Goal: Contribute content: Contribute content

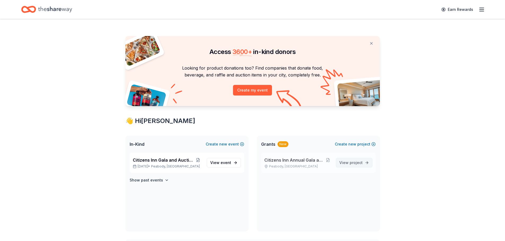
click at [344, 163] on span "View project" at bounding box center [350, 163] width 23 height 6
click at [325, 159] on button at bounding box center [327, 160] width 7 height 4
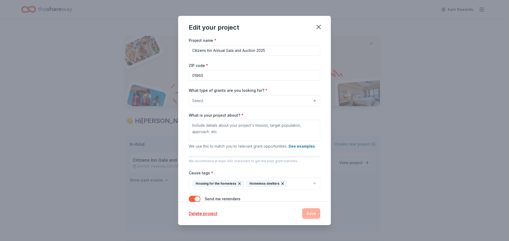
drag, startPoint x: 269, startPoint y: 51, endPoint x: 222, endPoint y: 51, distance: 46.4
click at [214, 51] on input "Citizens Inn Annual Gala and Auction 2025" at bounding box center [254, 50] width 131 height 11
type input "Citizens Inn Grants To Apply For"
click at [234, 102] on button "Select" at bounding box center [254, 100] width 131 height 11
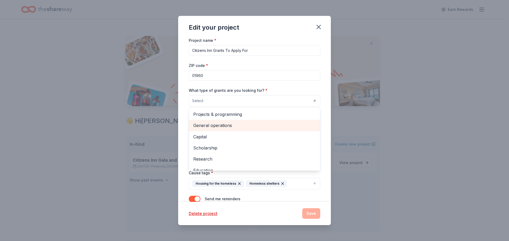
click at [231, 125] on span "General operations" at bounding box center [254, 125] width 122 height 7
drag, startPoint x: 211, startPoint y: 126, endPoint x: 215, endPoint y: 128, distance: 4.3
click at [211, 126] on span "Capital" at bounding box center [254, 126] width 122 height 7
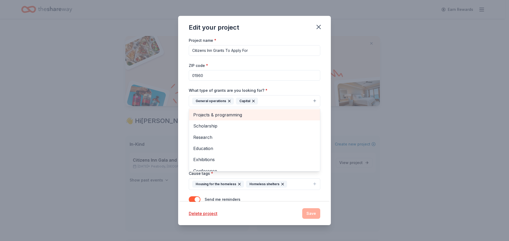
click at [227, 113] on span "Projects & programming" at bounding box center [254, 115] width 122 height 7
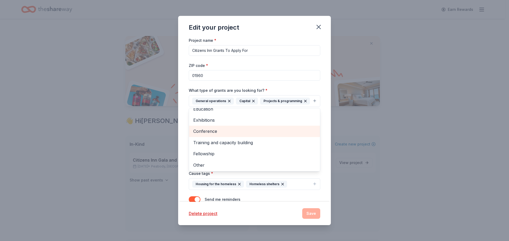
scroll to position [29, 0]
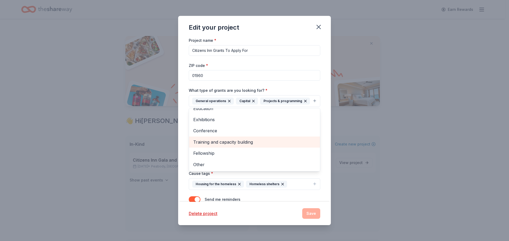
click at [243, 146] on span "Training and capacity building" at bounding box center [254, 142] width 122 height 7
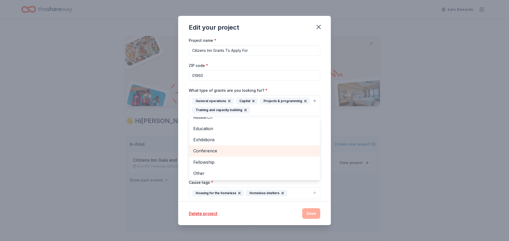
scroll to position [18, 0]
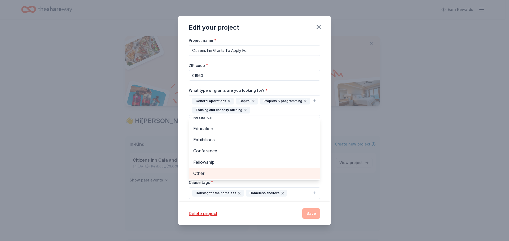
click at [207, 173] on span "Other" at bounding box center [254, 173] width 122 height 7
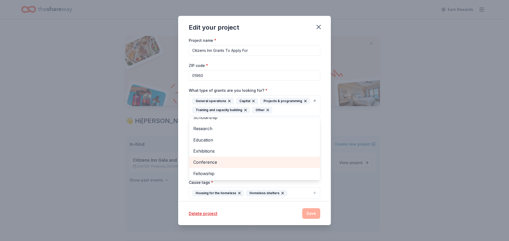
scroll to position [6, 0]
click at [322, 146] on div "Project name * Citizens Inn Grants To Apply For ZIP code * 01960 What type of g…" at bounding box center [254, 119] width 153 height 165
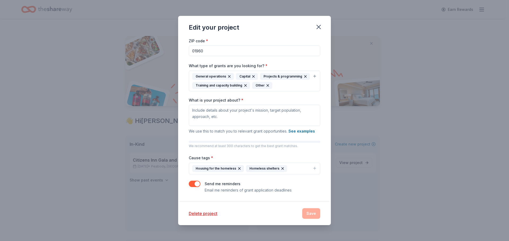
scroll to position [34, 0]
click at [312, 169] on icon "button" at bounding box center [314, 168] width 4 height 4
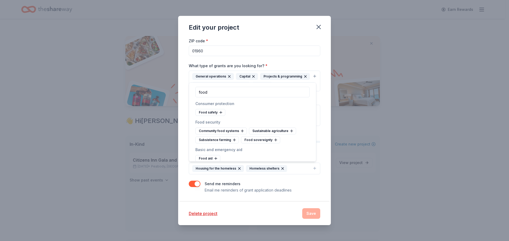
scroll to position [5, 0]
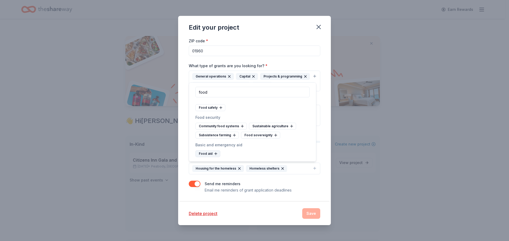
click at [214, 154] on icon at bounding box center [215, 154] width 2 height 0
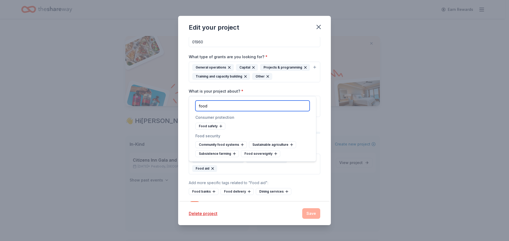
drag, startPoint x: 210, startPoint y: 106, endPoint x: 171, endPoint y: 104, distance: 38.7
click at [171, 104] on body "Earn Rewards Access 3600 + in-kind donors Looking for product donations too? Fi…" at bounding box center [252, 120] width 505 height 241
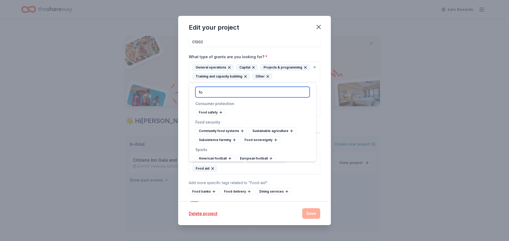
type input "f"
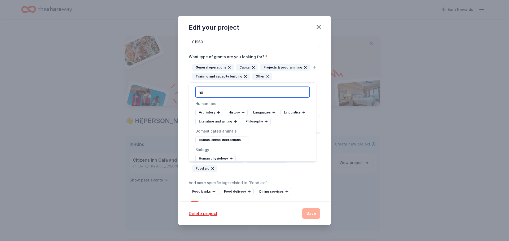
type input "h"
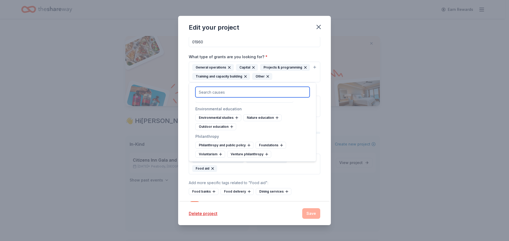
scroll to position [662, 0]
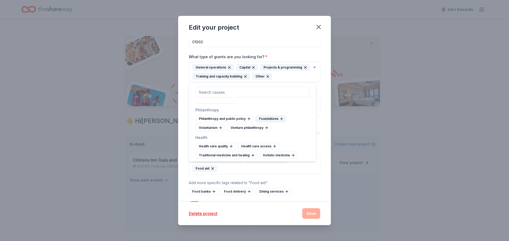
click at [279, 121] on icon at bounding box center [281, 119] width 4 height 4
click at [279, 121] on icon at bounding box center [280, 119] width 4 height 4
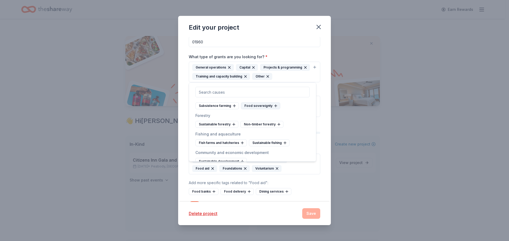
scroll to position [2093, 0]
click at [242, 98] on icon at bounding box center [242, 97] width 0 height 2
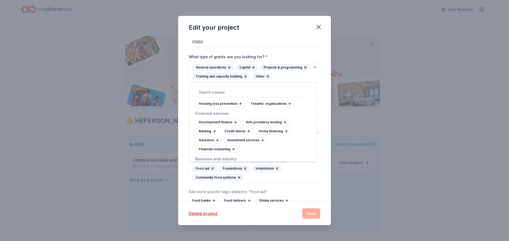
scroll to position [2252, 0]
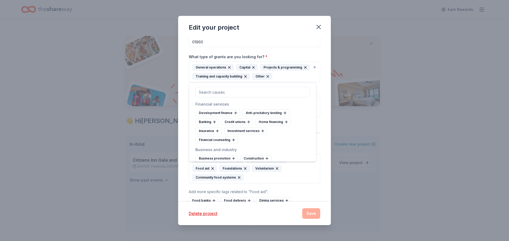
click at [227, 98] on div "Housing loss prevention" at bounding box center [220, 94] width 50 height 7
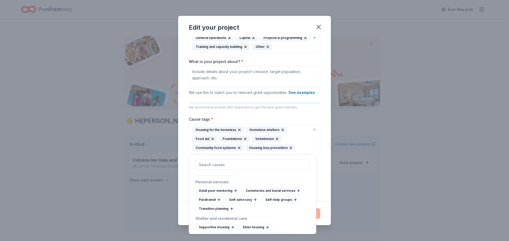
scroll to position [72, 0]
click at [322, 149] on div "Project name * Citizens Inn Grants To Apply For ZIP code * 01960 What type of g…" at bounding box center [254, 119] width 153 height 165
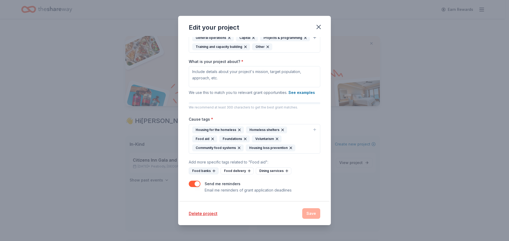
click at [210, 171] on div "Food banks" at bounding box center [204, 171] width 30 height 7
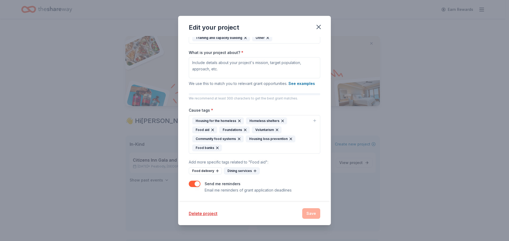
click at [244, 175] on div "Dining services" at bounding box center [242, 171] width 36 height 7
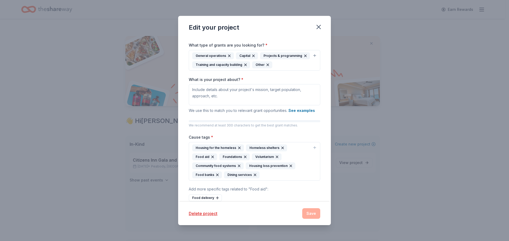
scroll to position [28, 0]
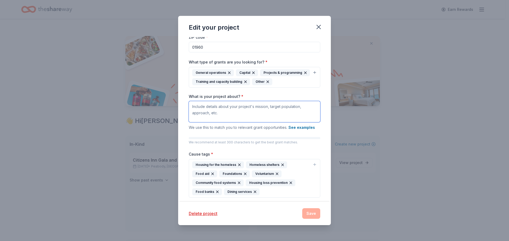
click at [240, 118] on textarea "What is your project about? *" at bounding box center [254, 111] width 131 height 21
click at [305, 131] on button "See examples" at bounding box center [301, 128] width 26 height 6
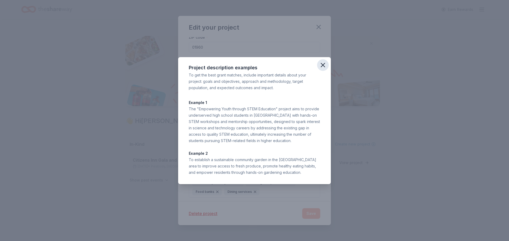
click at [322, 66] on icon "button" at bounding box center [323, 65] width 4 height 4
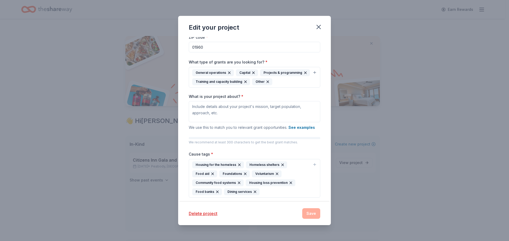
click at [141, 215] on div "Edit your project Project name * Citizens Inn Grants To Apply For ZIP code * 01…" at bounding box center [254, 120] width 509 height 241
click at [289, 35] on div "Edit your project" at bounding box center [254, 26] width 153 height 21
click at [244, 119] on textarea "What is your project about? *" at bounding box center [254, 111] width 131 height 21
click at [418, 213] on div "Edit your project Project name * Citizens Inn Grants To Apply For ZIP code * 01…" at bounding box center [254, 120] width 509 height 241
click at [255, 121] on textarea "What is your project about? *" at bounding box center [254, 111] width 131 height 21
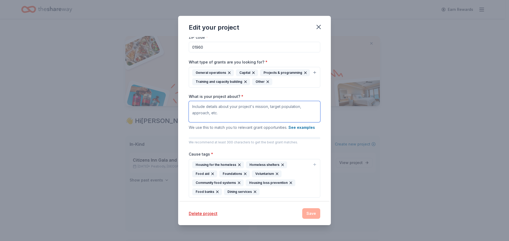
paste textarea "The mission of Citizens Inn is to end hunger and homelessness for families and …"
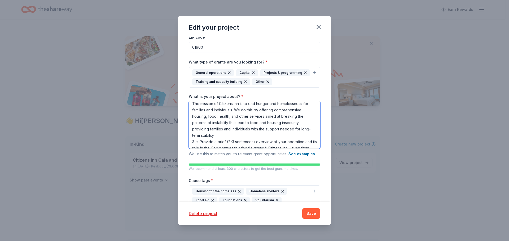
scroll to position [29, 0]
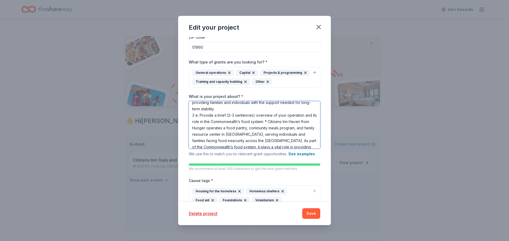
drag, startPoint x: 280, startPoint y: 130, endPoint x: 182, endPoint y: 126, distance: 98.6
click at [182, 126] on div "Project name * Citizens Inn Grants To Apply For ZIP code * 01960 What type of g…" at bounding box center [254, 119] width 153 height 165
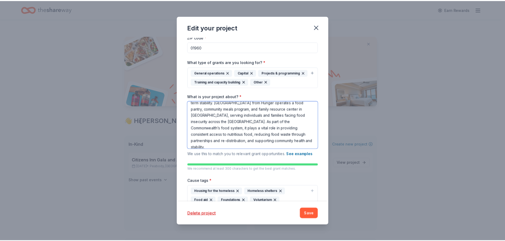
scroll to position [40, 0]
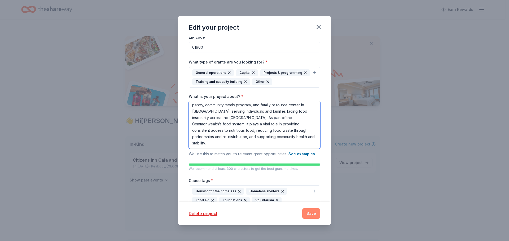
type textarea "The mission of Citizens Inn is to end hunger and homelessness for families and …"
click at [313, 214] on button "Save" at bounding box center [311, 214] width 18 height 11
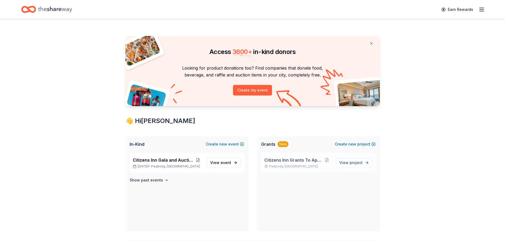
click at [304, 159] on span "Citizens Inn Grants To Apply For" at bounding box center [293, 160] width 58 height 6
